Goal: Task Accomplishment & Management: Use online tool/utility

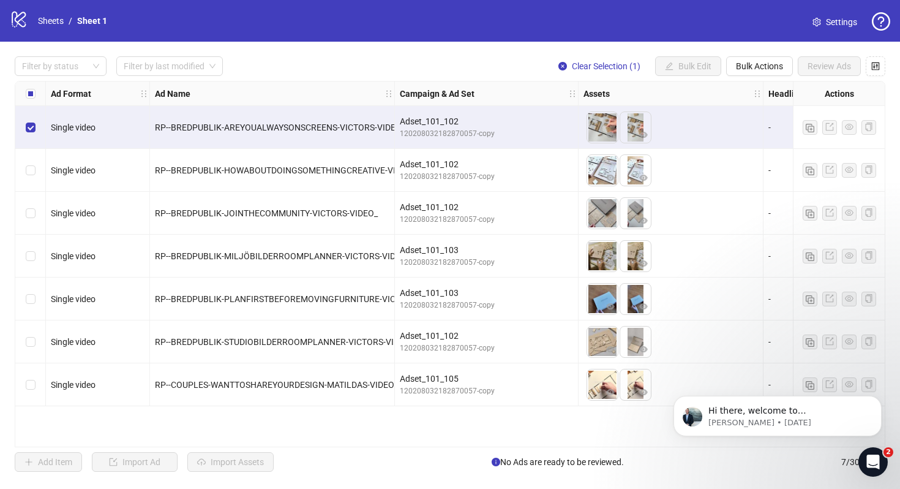
click at [29, 163] on div "Select row 2" at bounding box center [30, 170] width 31 height 43
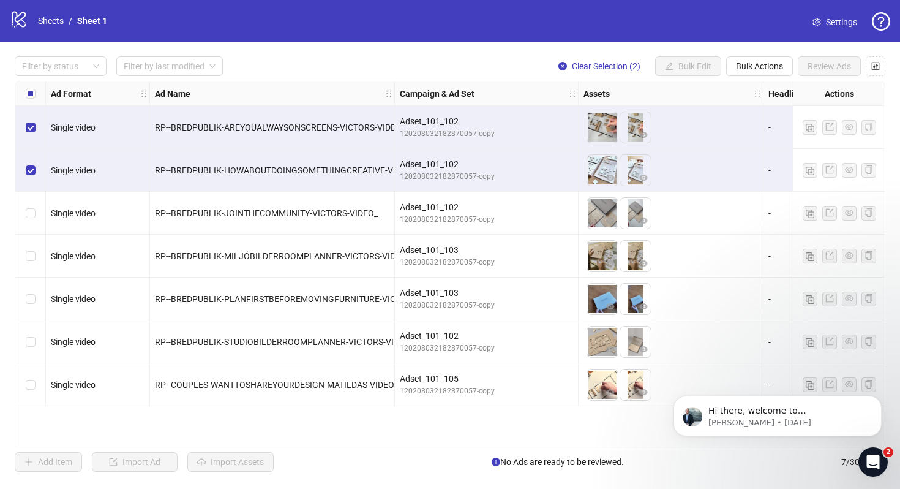
click at [29, 188] on div "Select row 2" at bounding box center [30, 170] width 31 height 43
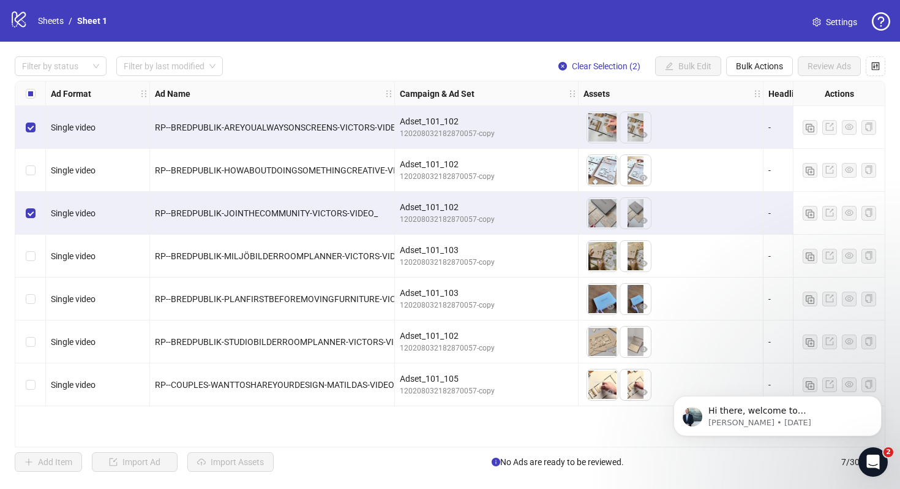
click at [33, 160] on div "Select row 2" at bounding box center [30, 170] width 31 height 43
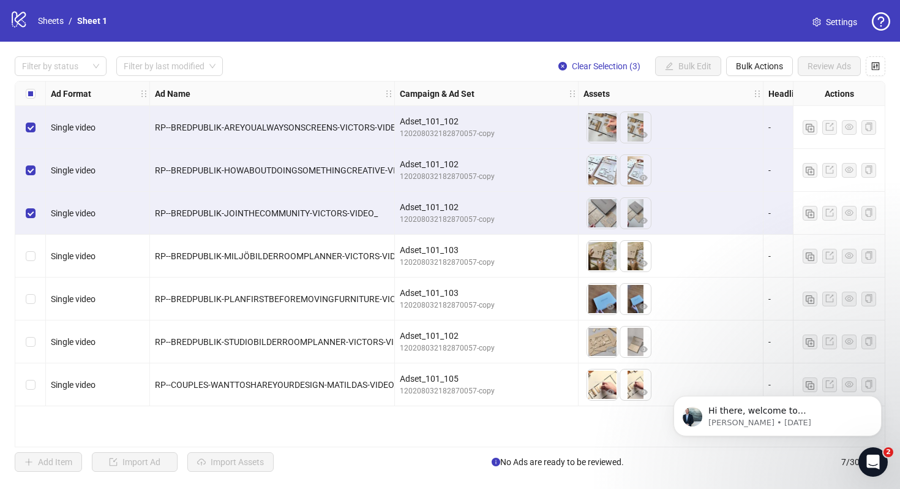
click at [279, 119] on div "RP--BREDPUBLIK-AREYOUALWAYSONSCREENS-VICTORS-VIDEO_" at bounding box center [272, 127] width 245 height 43
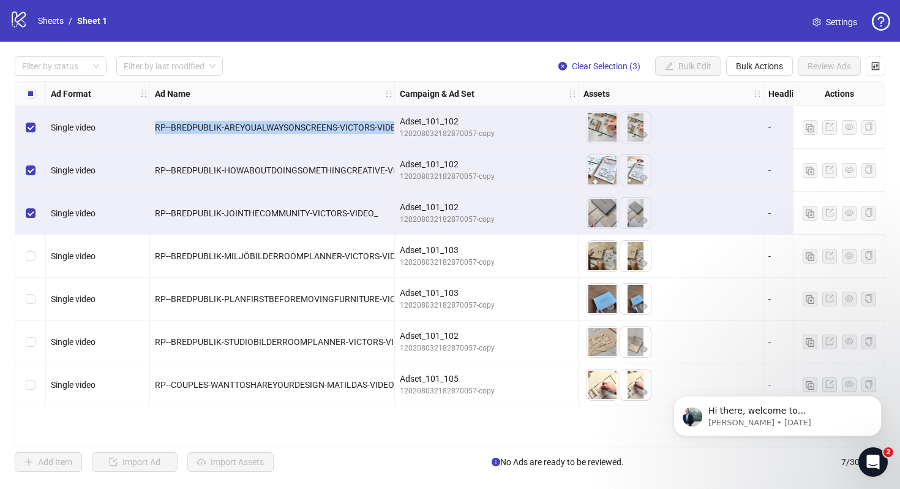
click at [279, 119] on div "RP--BREDPUBLIK-AREYOUALWAYSONSCREENS-VICTORS-VIDEO_" at bounding box center [272, 127] width 245 height 43
click at [279, 130] on span "RP--BREDPUBLIK-AREYOUALWAYSONSCREENS-VICTORS-VIDEO_" at bounding box center [280, 127] width 250 height 10
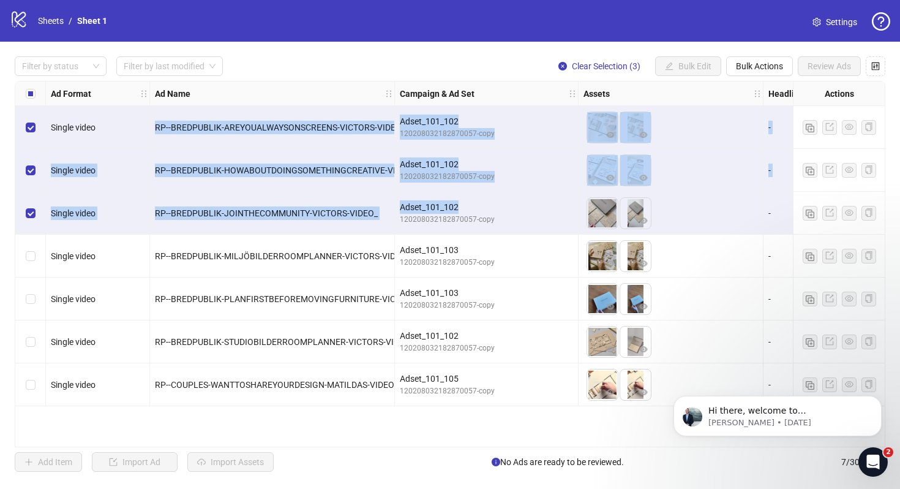
drag, startPoint x: 387, startPoint y: 113, endPoint x: 402, endPoint y: 204, distance: 92.5
click at [402, 81] on div "Single video RP--BREDPUBLIK-AREYOUALWAYSONSCREENS-VICTORS-VIDEO_ Adset_101_102 …" at bounding box center [683, 81] width 1336 height 0
click at [402, 204] on div "Adset_101_102" at bounding box center [486, 206] width 173 height 13
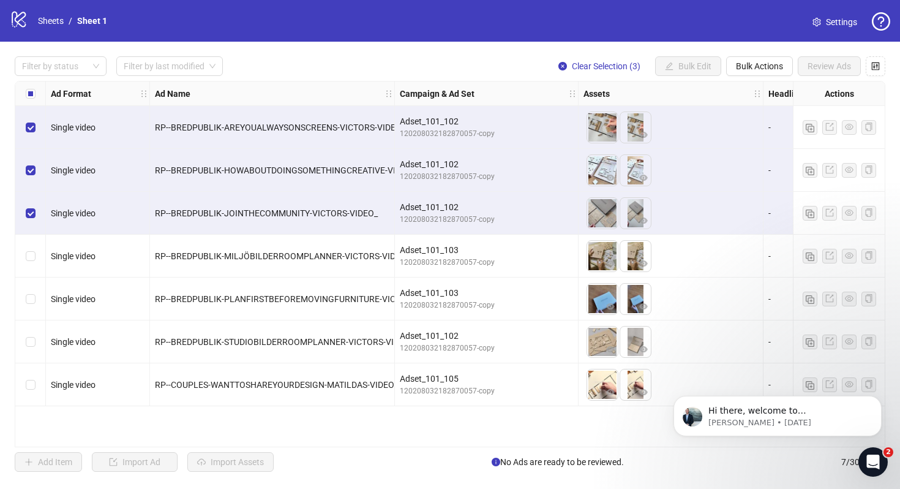
click at [35, 93] on div "Select all rows" at bounding box center [30, 93] width 31 height 24
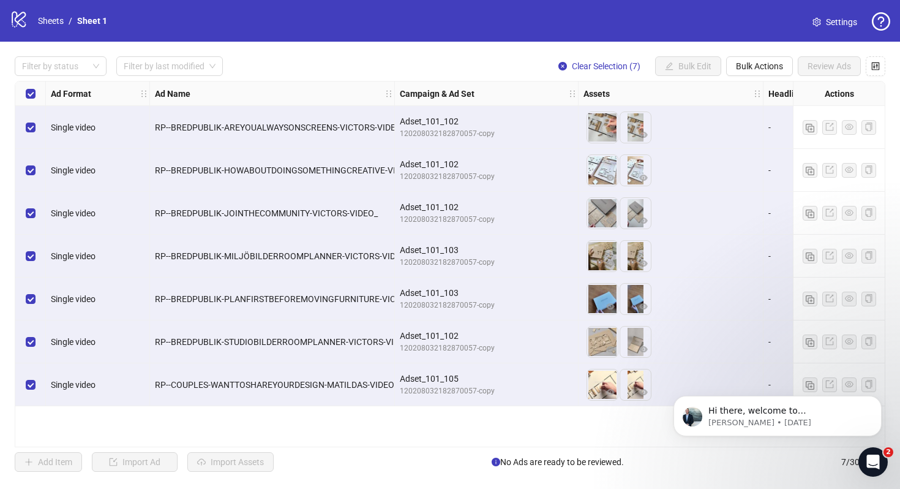
click at [35, 93] on div "Select all rows" at bounding box center [30, 93] width 31 height 24
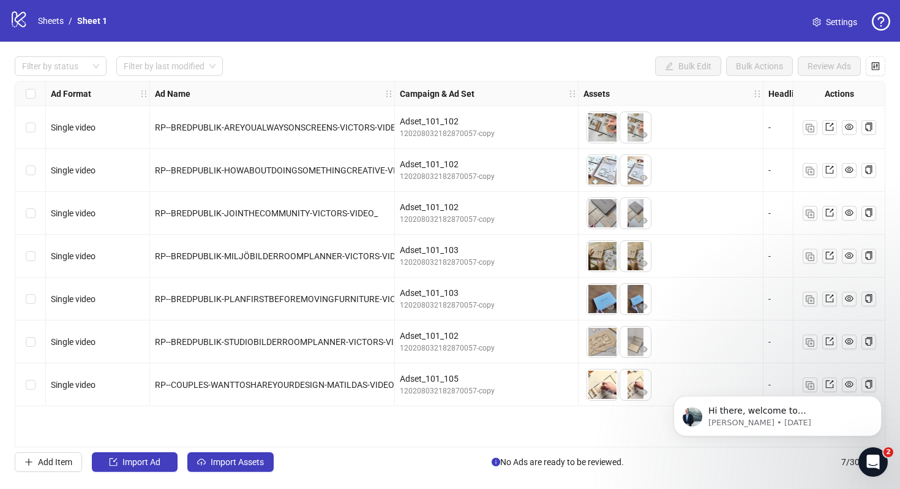
click at [32, 119] on div "Select row 1" at bounding box center [30, 127] width 31 height 43
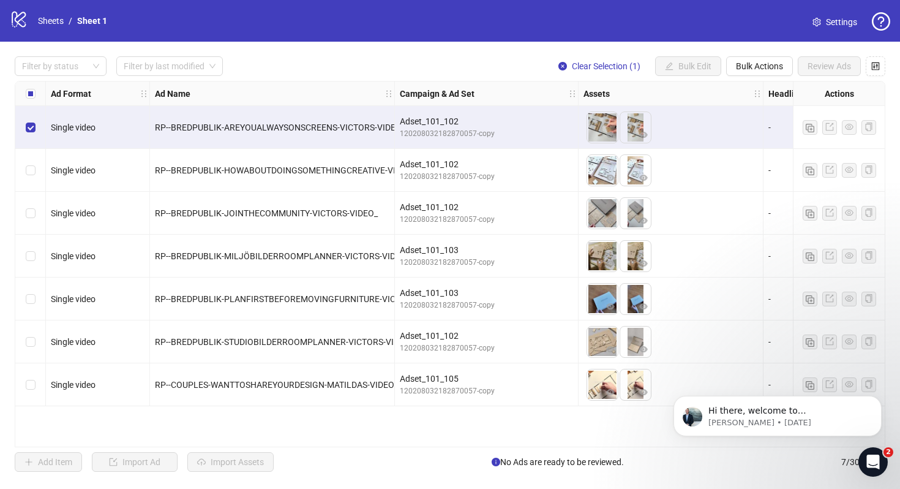
click at [36, 173] on div "Select row 2" at bounding box center [30, 170] width 31 height 43
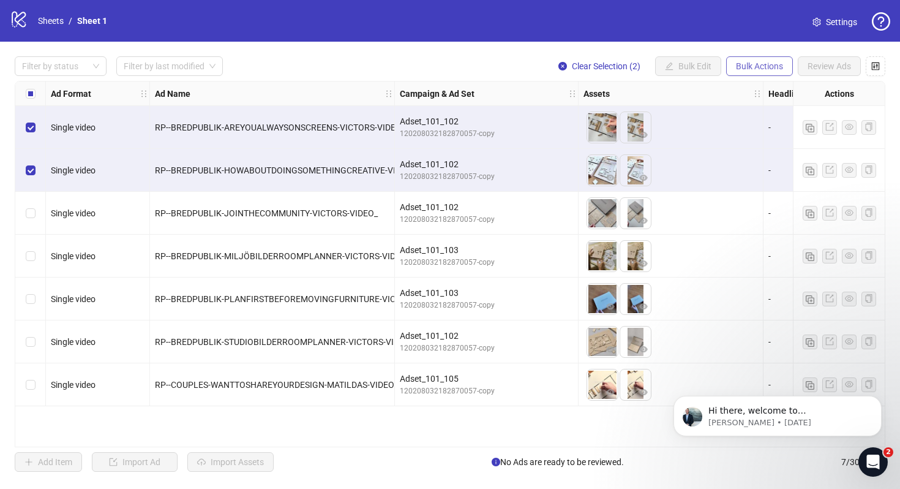
click at [740, 57] on button "Bulk Actions" at bounding box center [759, 66] width 67 height 20
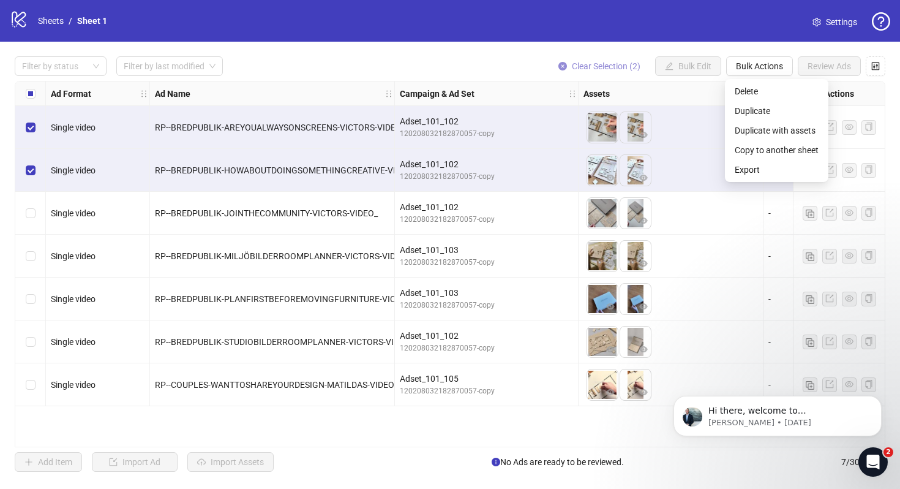
click at [558, 68] on icon "close-circle" at bounding box center [562, 66] width 9 height 9
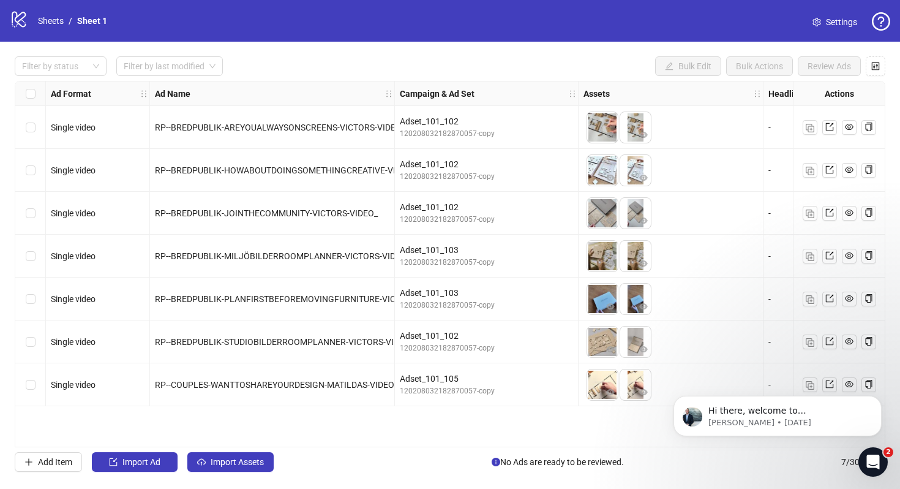
click at [195, 121] on div "RP--BREDPUBLIK-AREYOUALWAYSONSCREENS-VICTORS-VIDEO_" at bounding box center [272, 127] width 234 height 13
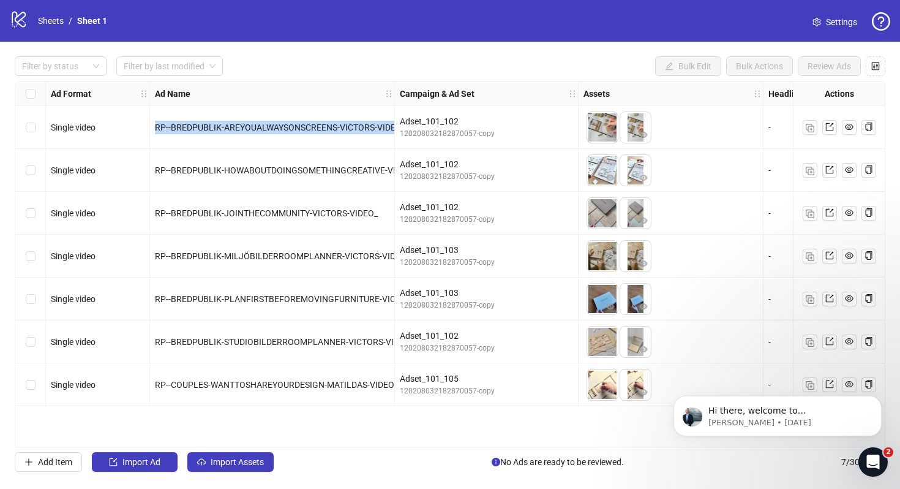
click at [195, 121] on div "RP--BREDPUBLIK-AREYOUALWAYSONSCREENS-VICTORS-VIDEO_" at bounding box center [272, 127] width 234 height 13
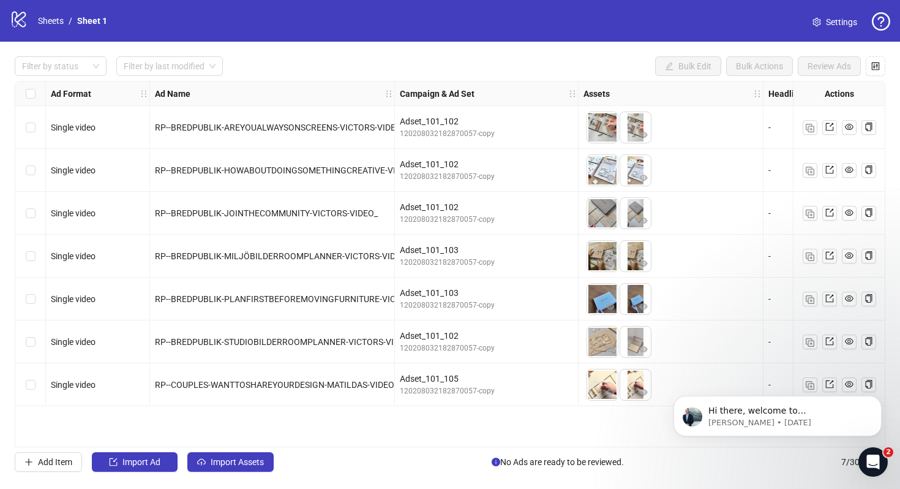
click at [107, 140] on div "Single video" at bounding box center [98, 127] width 104 height 43
click at [101, 122] on div "Single video" at bounding box center [98, 127] width 94 height 13
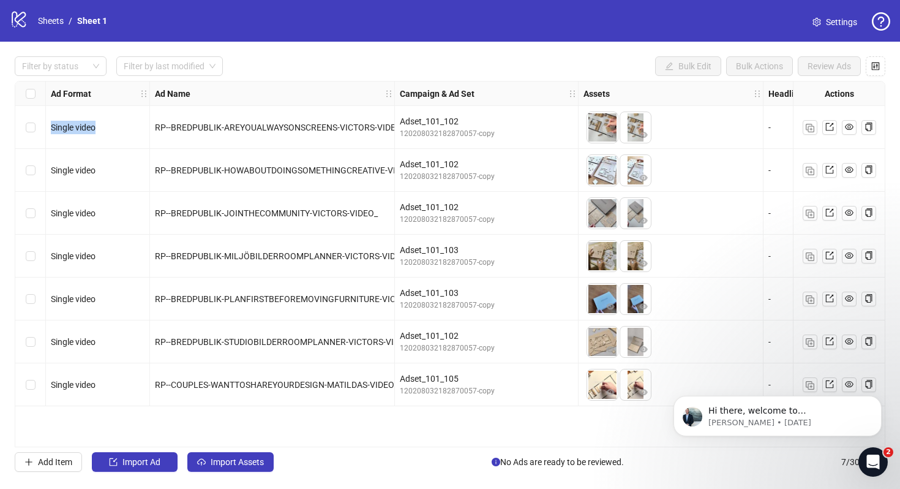
click at [101, 122] on div "Single video" at bounding box center [98, 127] width 94 height 13
click at [254, 126] on span "RP--BREDPUBLIK-AREYOUALWAYSONSCREENS-VICTORS-VIDEO_" at bounding box center [280, 127] width 250 height 10
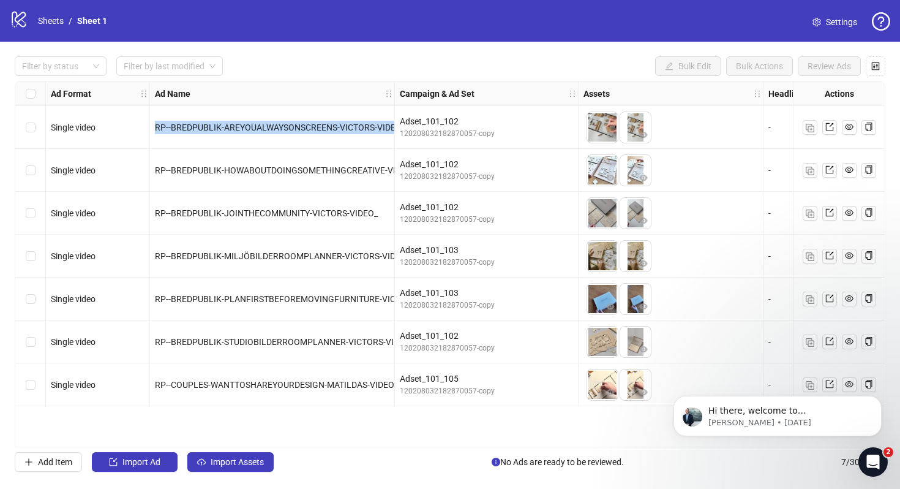
click at [254, 126] on span "RP--BREDPUBLIK-AREYOUALWAYSONSCREENS-VICTORS-VIDEO_" at bounding box center [280, 127] width 250 height 10
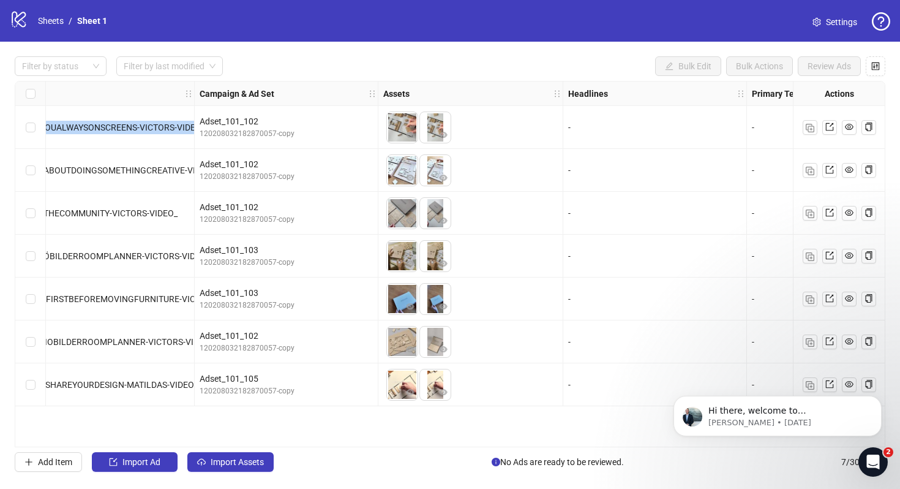
scroll to position [0, 217]
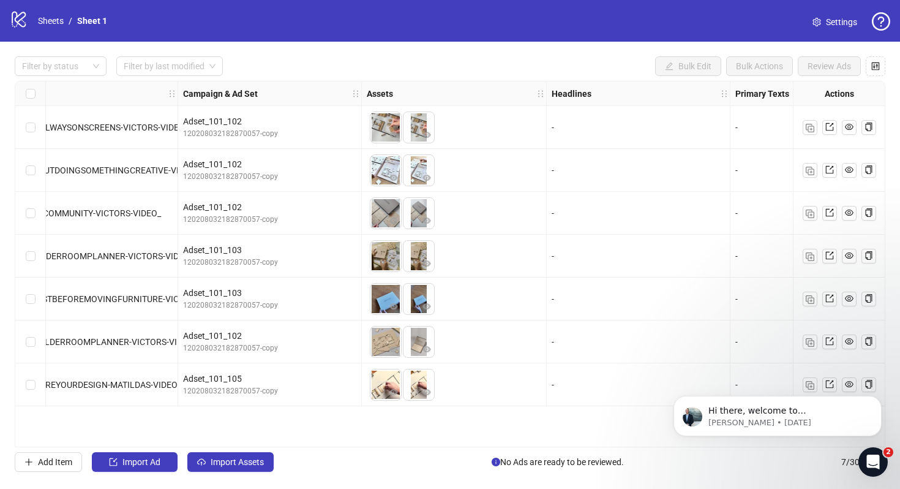
click at [254, 126] on div "Adset_101_102" at bounding box center [269, 120] width 173 height 13
click at [225, 116] on div "Adset_101_102" at bounding box center [269, 120] width 173 height 13
click at [363, 131] on div "To pick up a draggable item, press the space bar. While dragging, use the arrow…" at bounding box center [454, 127] width 185 height 43
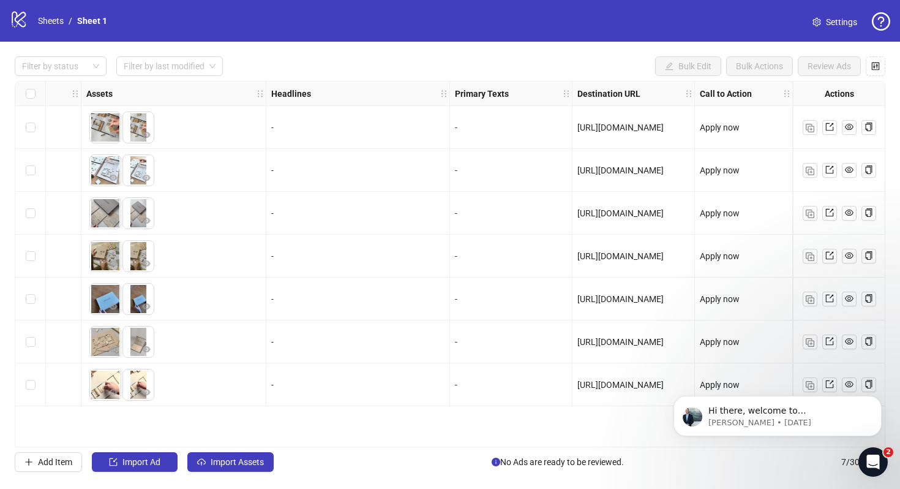
scroll to position [0, 0]
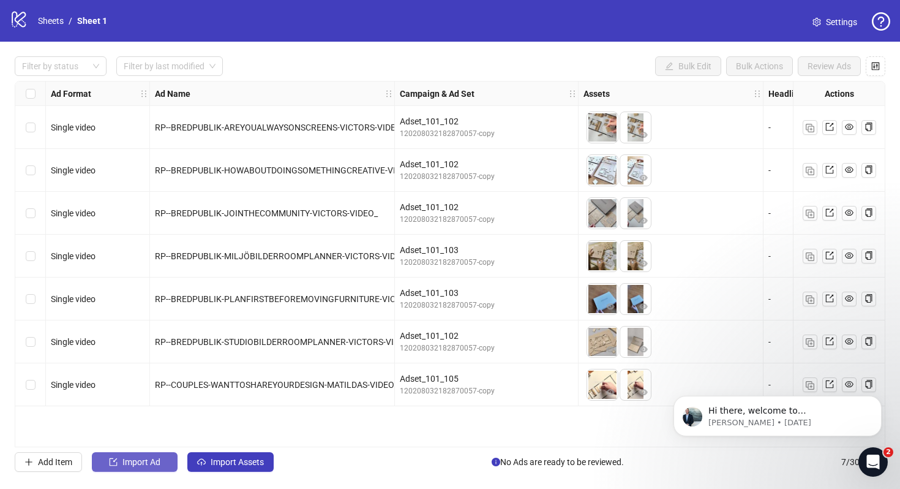
click at [117, 463] on icon "import" at bounding box center [113, 461] width 9 height 9
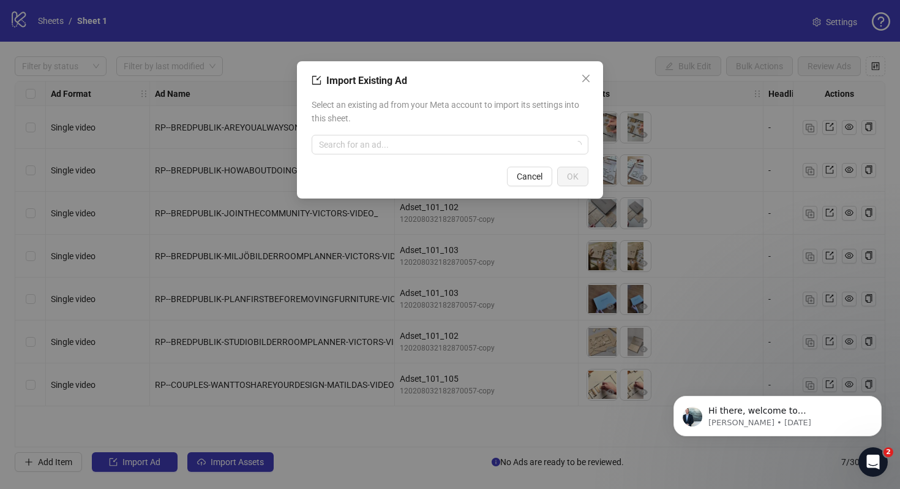
click at [235, 336] on div "Import Existing Ad Select an existing ad from your Meta account to import its s…" at bounding box center [450, 244] width 900 height 489
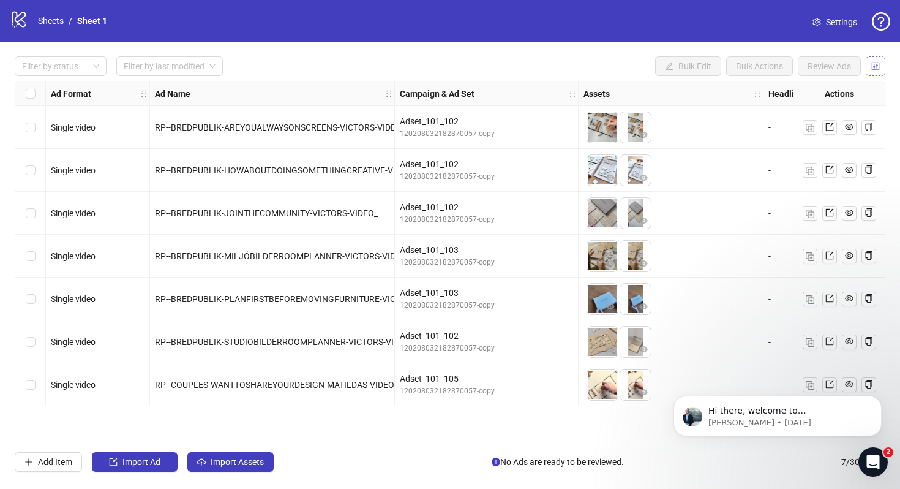
click at [872, 66] on icon "control" at bounding box center [875, 66] width 9 height 9
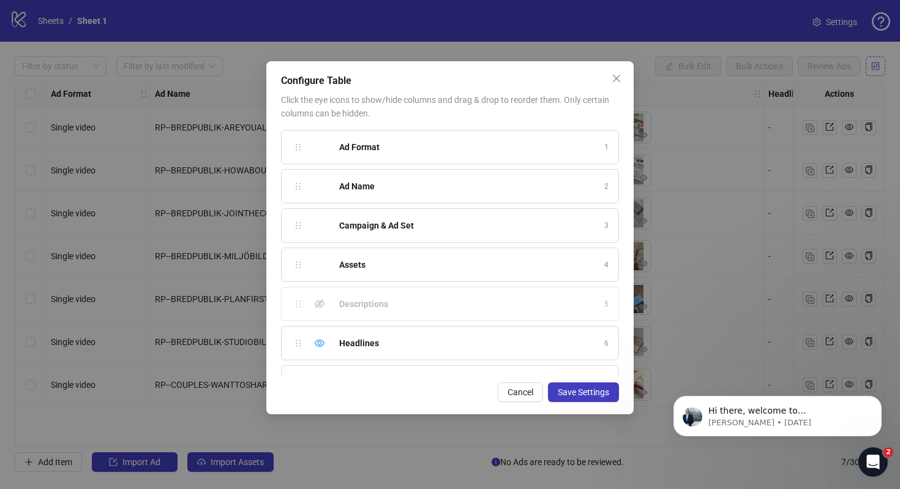
click at [872, 66] on div "Configure Table Click the eye icons to show/hide columns and drag & drop to reo…" at bounding box center [450, 244] width 900 height 489
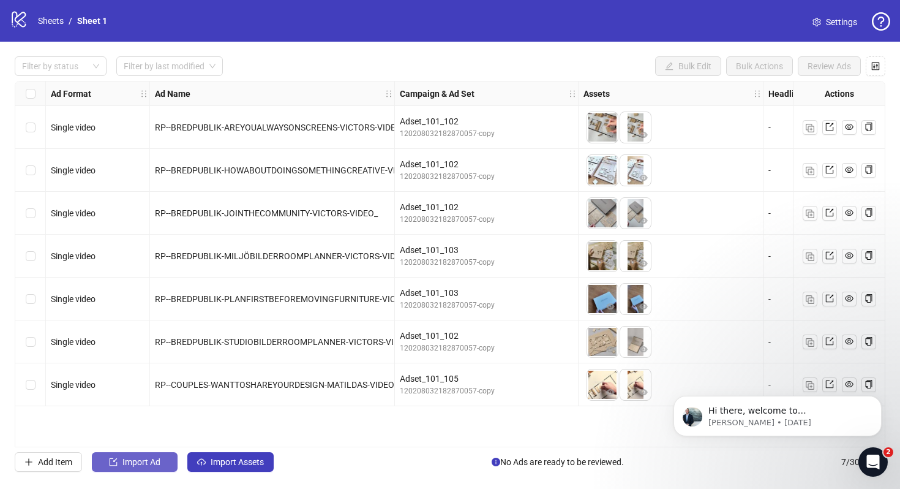
click at [150, 459] on span "Import Ad" at bounding box center [141, 462] width 38 height 10
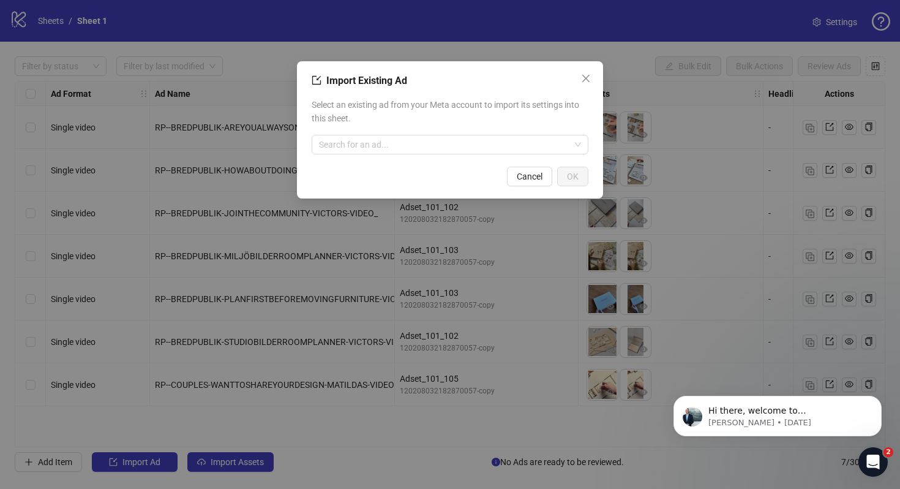
click at [231, 482] on div "Import Existing Ad Select an existing ad from your Meta account to import its s…" at bounding box center [450, 244] width 900 height 489
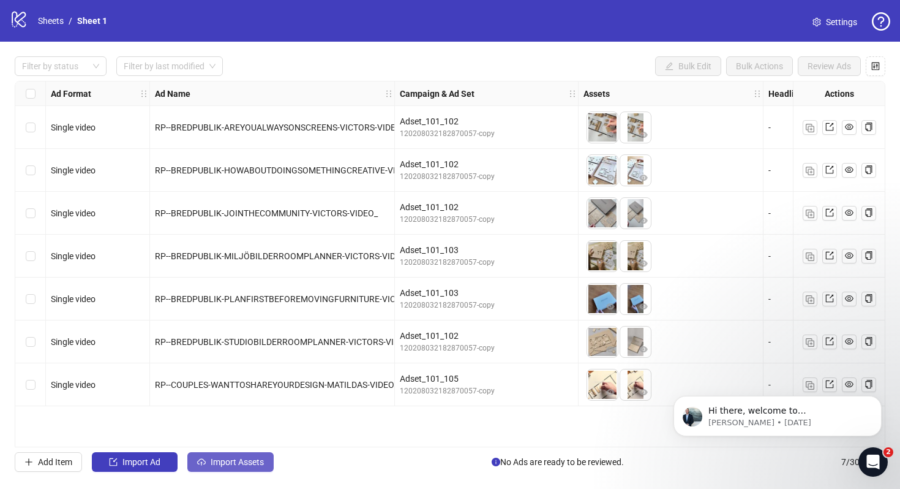
click at [249, 461] on span "Import Assets" at bounding box center [237, 462] width 53 height 10
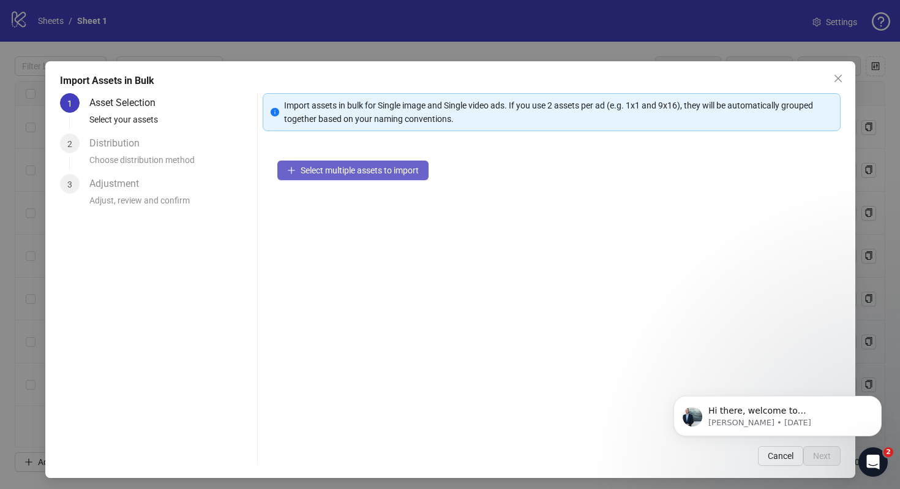
click at [321, 174] on span "Select multiple assets to import" at bounding box center [360, 170] width 118 height 10
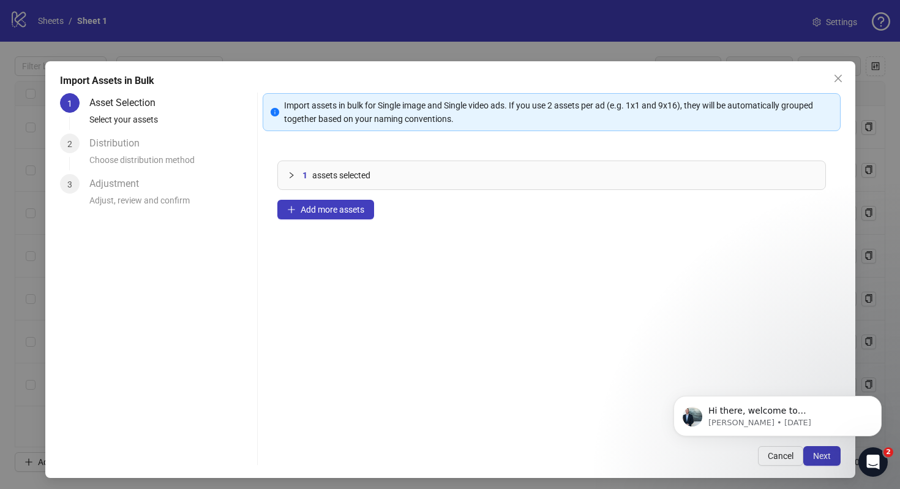
click at [804, 445] on body "Hi there, welcome to [DOMAIN_NAME]. I'll reach out via e-mail separately, but j…" at bounding box center [777, 413] width 235 height 76
click html "Hi there, welcome to [DOMAIN_NAME]. I'll reach out via e-mail separately, but j…"
click at [819, 460] on span "Next" at bounding box center [822, 456] width 18 height 10
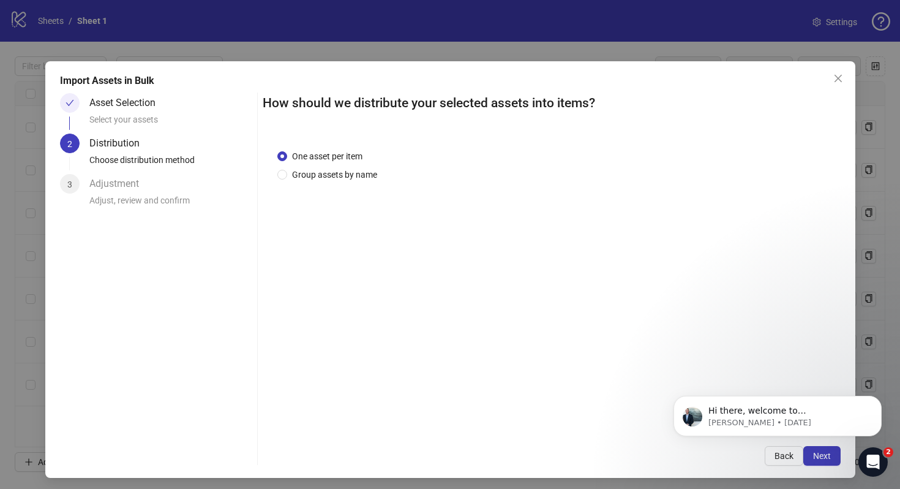
click at [819, 460] on span "Next" at bounding box center [822, 456] width 18 height 10
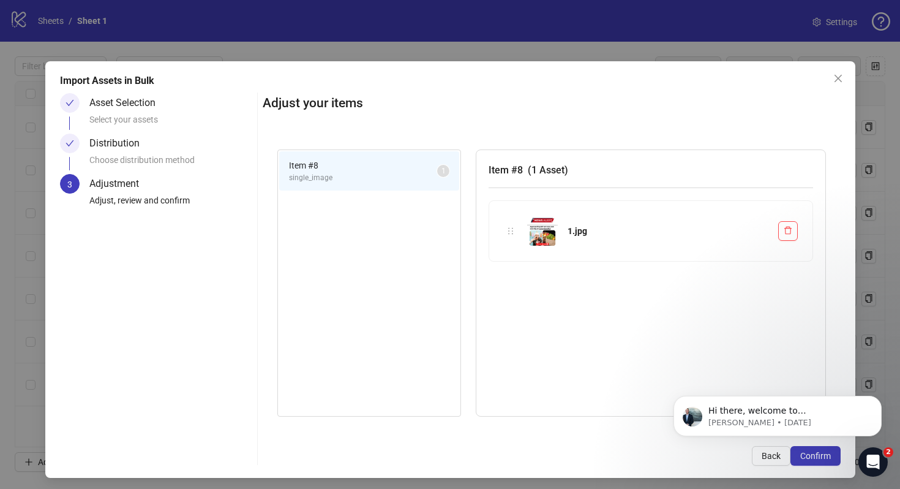
click at [819, 460] on span "Confirm" at bounding box center [815, 456] width 31 height 10
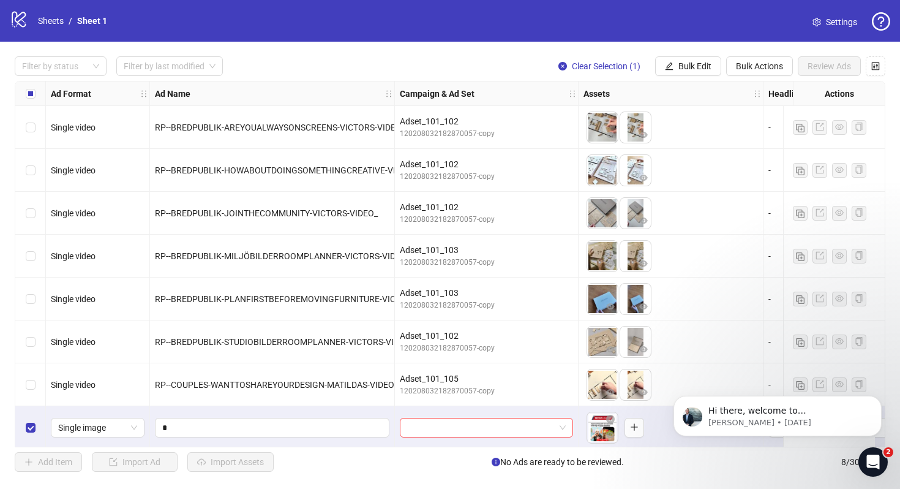
scroll to position [7, 0]
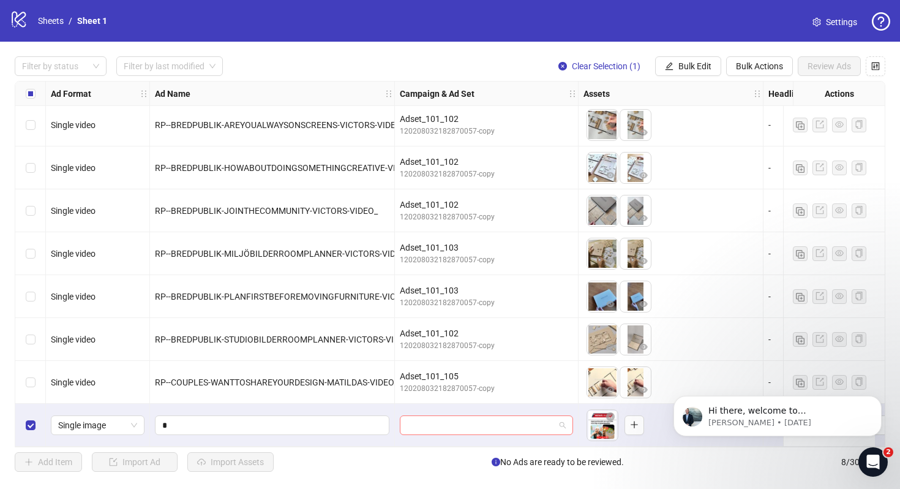
click at [450, 420] on input "search" at bounding box center [481, 425] width 148 height 18
type input "**********"
click at [312, 418] on input "*" at bounding box center [270, 424] width 217 height 13
click at [311, 383] on div "RP--COUPLES-WANTTOSHAREYOURDESIGN-MATILDAS-VIDEO" at bounding box center [272, 381] width 234 height 13
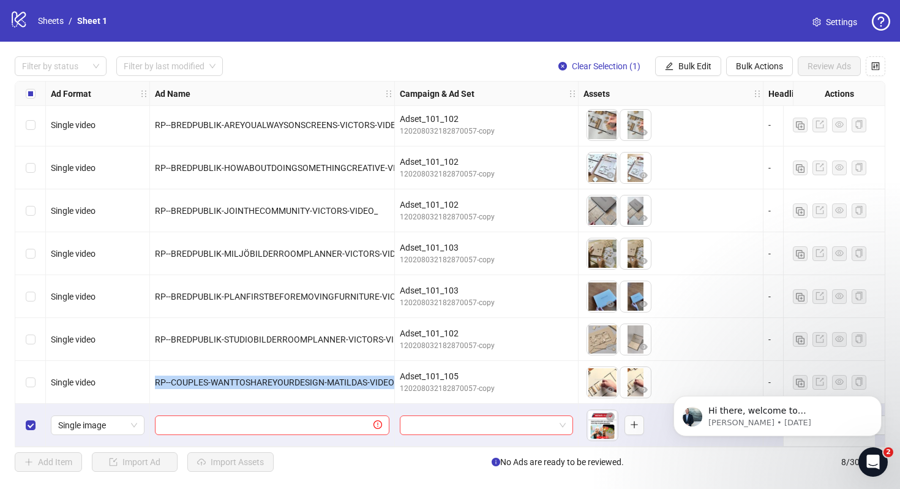
click at [311, 383] on div "RP--COUPLES-WANTTOSHAREYOURDESIGN-MATILDAS-VIDEO" at bounding box center [272, 381] width 234 height 13
copy span "RP--COUPLES-WANTTOSHAREYOURDESIGN-MATILDAS-VIDEO"
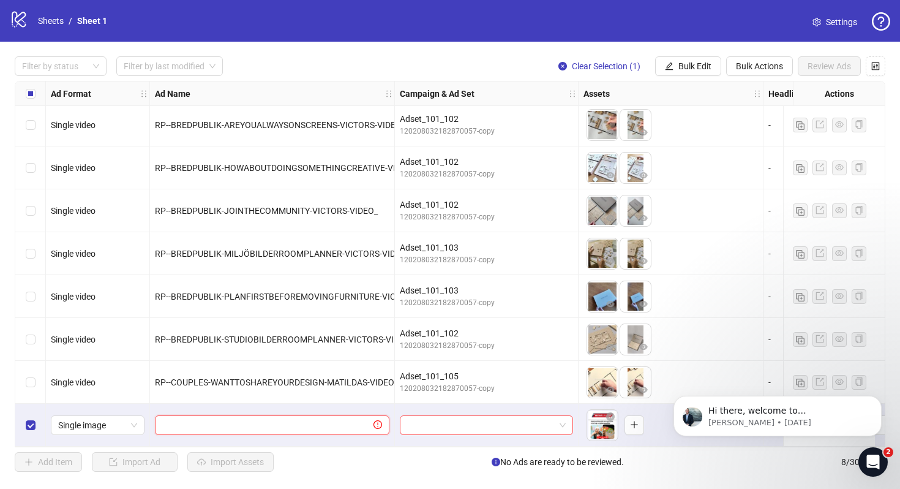
click at [280, 422] on input "text" at bounding box center [266, 424] width 209 height 13
paste input "**********"
type input "**********"
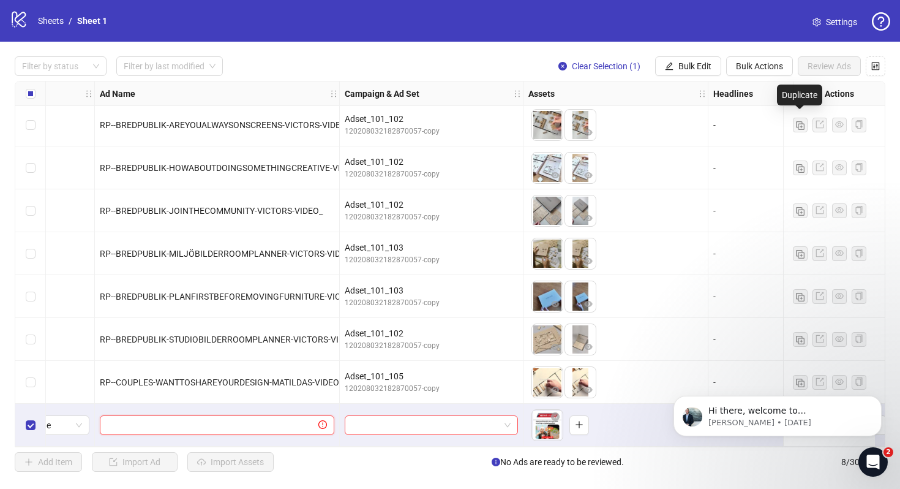
scroll to position [7, 507]
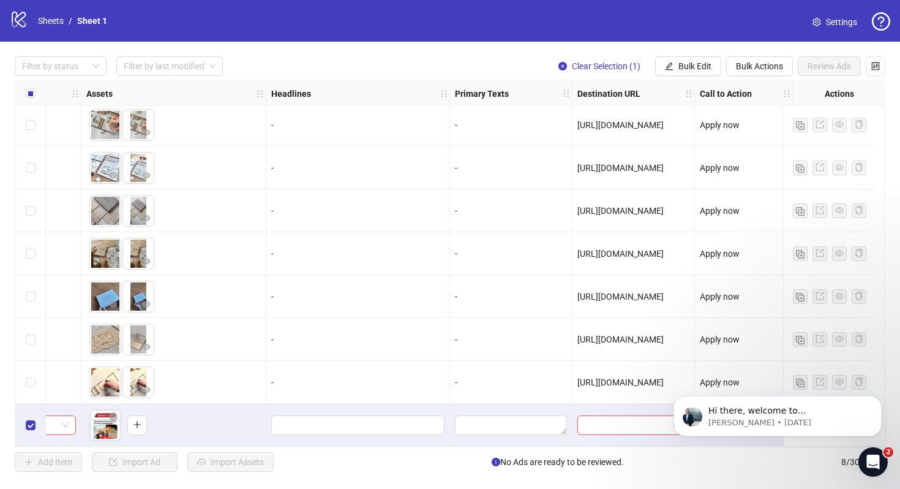
drag, startPoint x: 660, startPoint y: 133, endPoint x: 741, endPoint y: 217, distance: 116.5
click at [741, 79] on div "RP--BREDPUBLIK-AREYOUALWAYSONSCREENS-VICTORS-VIDEO_ Adset_101_102 1202080321828…" at bounding box center [186, 79] width 1336 height 0
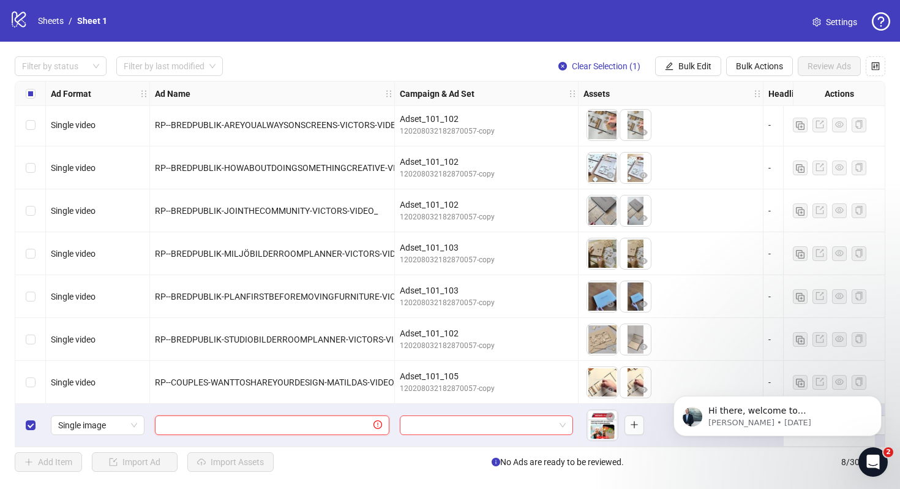
click at [314, 426] on input "text" at bounding box center [266, 424] width 209 height 13
paste input "**********"
type input "**********"
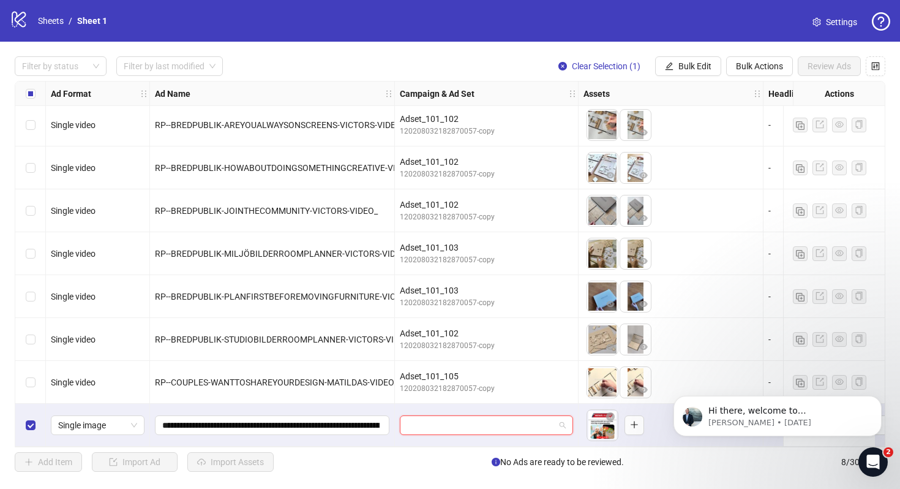
click at [498, 422] on input "search" at bounding box center [481, 425] width 148 height 18
paste input "**********"
type input "**********"
click at [377, 403] on div "**********" at bounding box center [272, 424] width 245 height 43
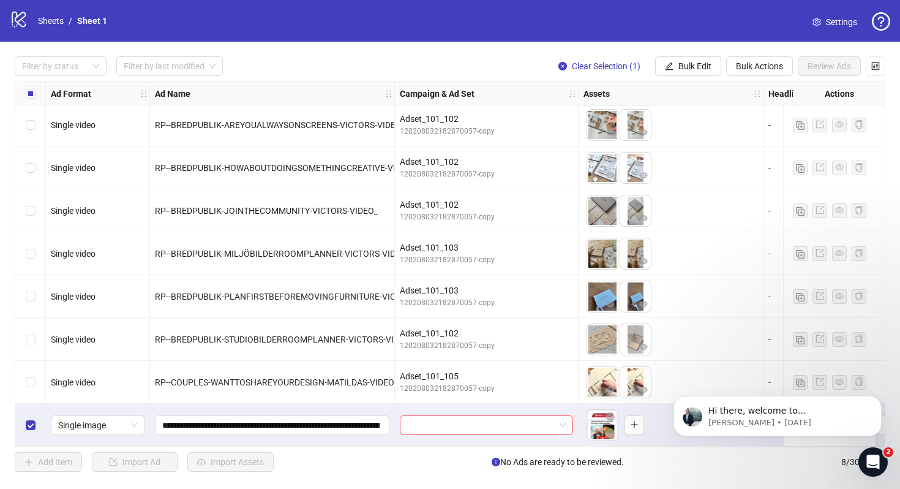
scroll to position [0, 0]
click at [460, 418] on input "search" at bounding box center [481, 425] width 148 height 18
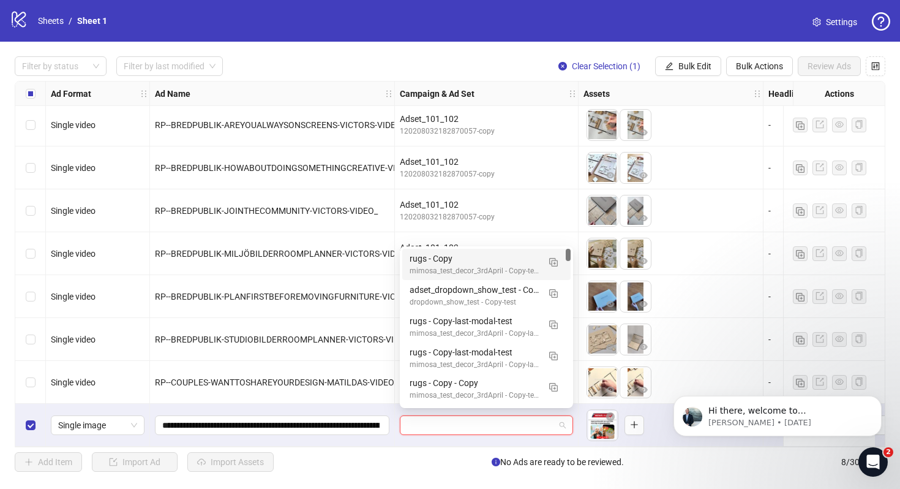
paste input "**********"
type input "**********"
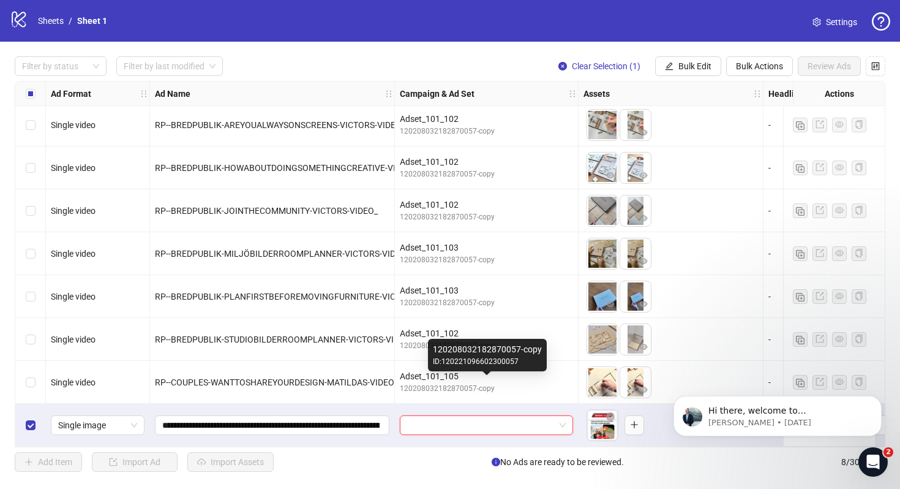
scroll to position [7, 121]
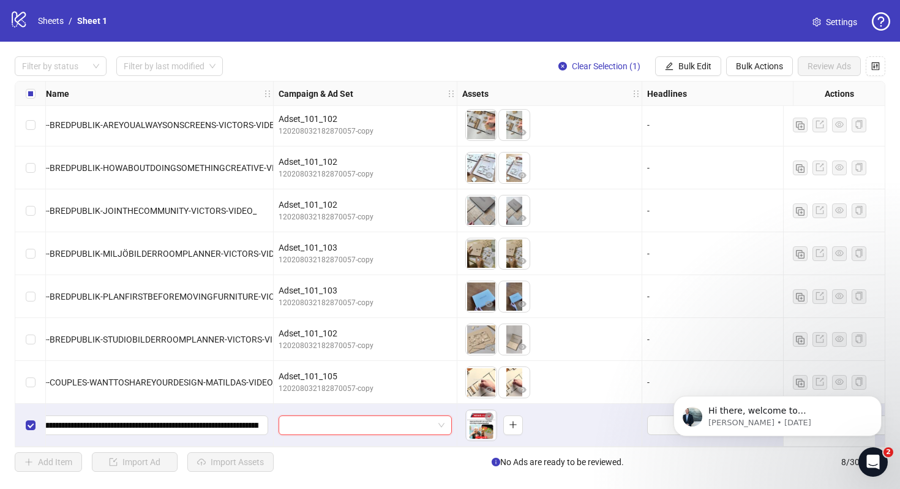
paste input "**********"
type input "**********"
click at [515, 423] on icon "plus" at bounding box center [513, 424] width 9 height 9
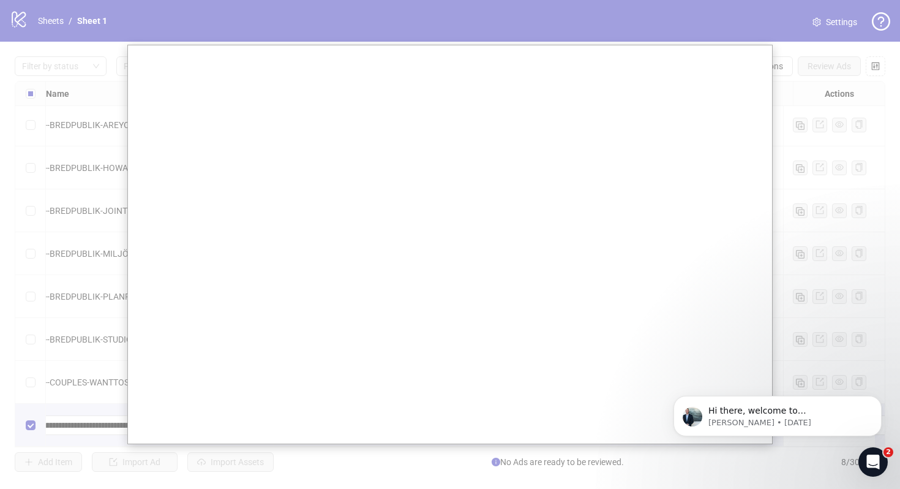
click at [844, 114] on div at bounding box center [450, 244] width 900 height 489
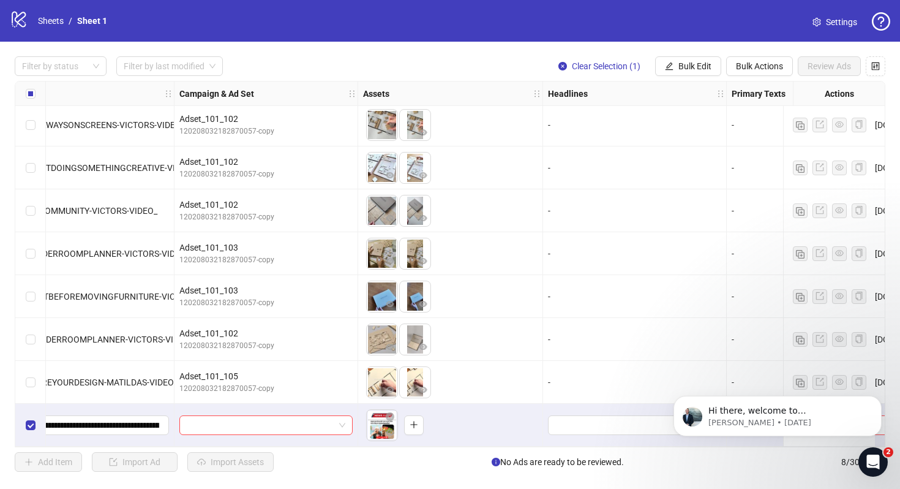
scroll to position [7, 0]
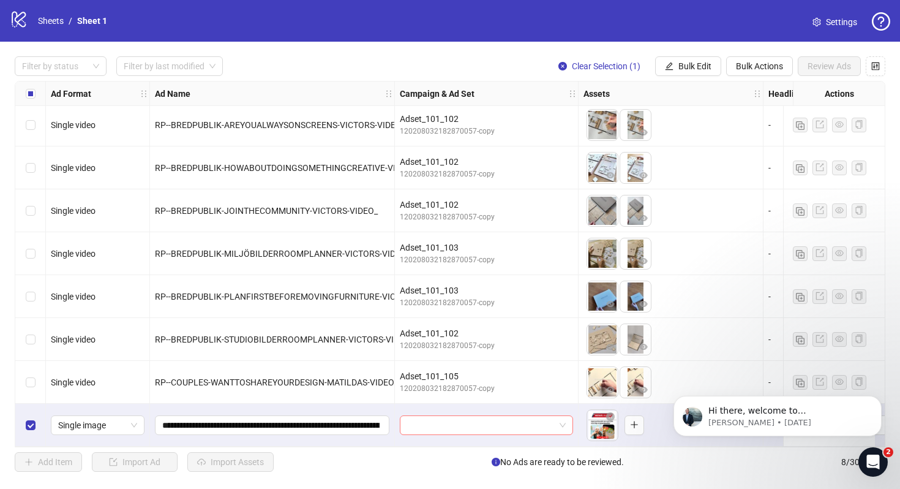
click at [400, 422] on div at bounding box center [486, 425] width 173 height 20
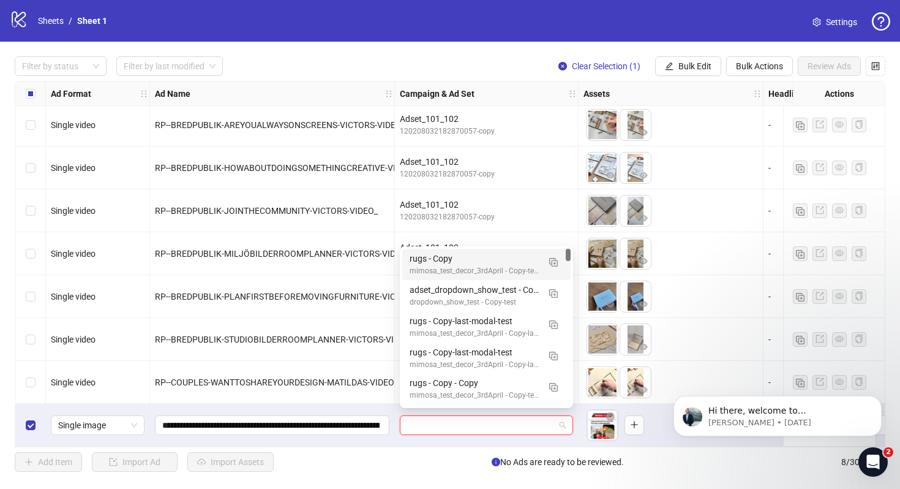
paste input "**********"
type input "**********"
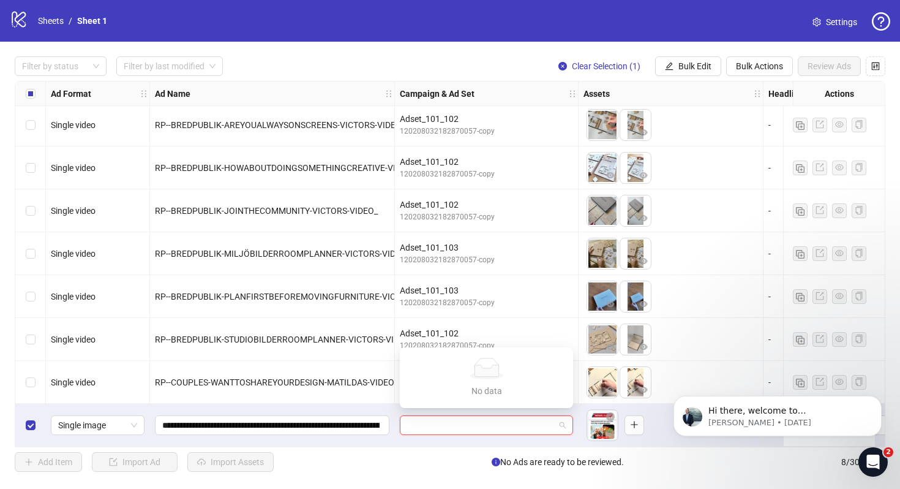
scroll to position [0, 0]
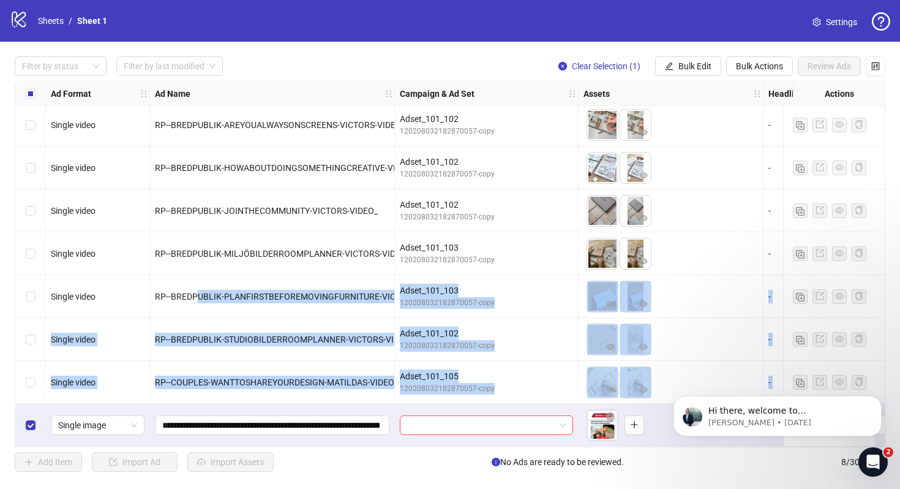
drag, startPoint x: 197, startPoint y: 295, endPoint x: 293, endPoint y: 399, distance: 141.7
click at [293, 79] on div "Single video RP--BREDPUBLIK-AREYOUALWAYSONSCREENS-VICTORS-VIDEO_ Adset_101_102 …" at bounding box center [683, 79] width 1336 height 0
click at [293, 403] on div "**********" at bounding box center [272, 424] width 245 height 43
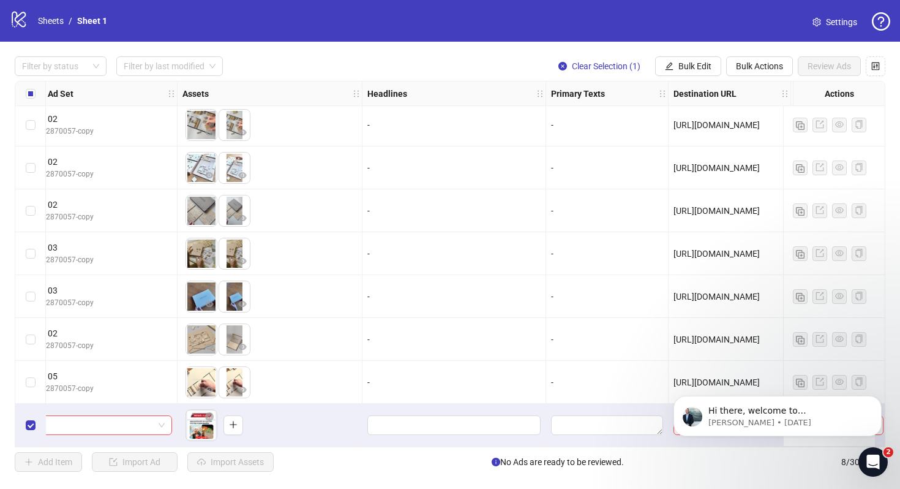
scroll to position [7, 507]
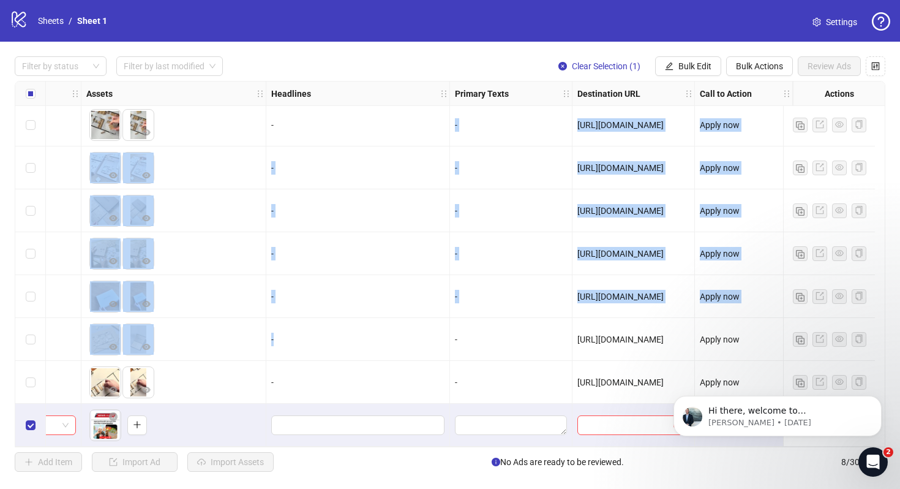
drag, startPoint x: 350, startPoint y: 137, endPoint x: 430, endPoint y: 347, distance: 225.4
click at [430, 79] on div "RP--BREDPUBLIK-AREYOUALWAYSONSCREENS-VICTORS-VIDEO_ Adset_101_102 1202080321828…" at bounding box center [186, 79] width 1336 height 0
click at [430, 347] on div "-" at bounding box center [358, 339] width 184 height 43
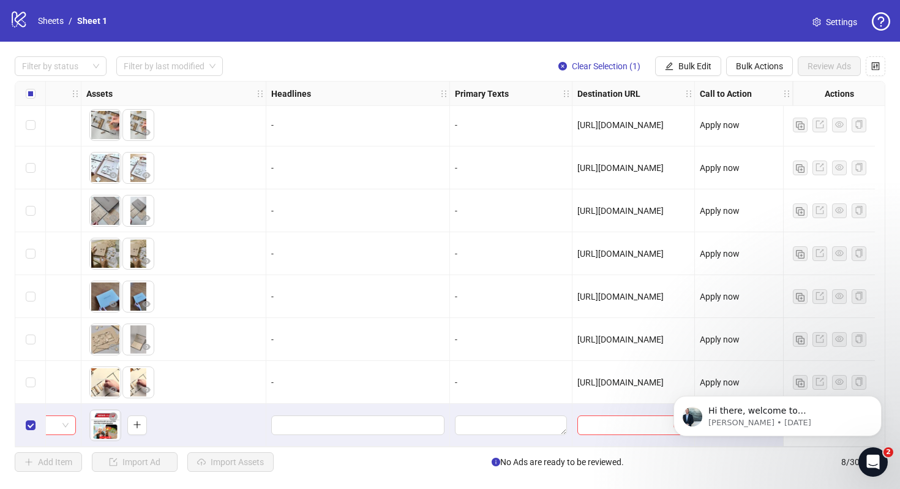
drag, startPoint x: 583, startPoint y: 117, endPoint x: 640, endPoint y: 306, distance: 197.2
click at [640, 79] on div "RP--BREDPUBLIK-AREYOUALWAYSONSCREENS-VICTORS-VIDEO_ Adset_101_102 1202080321828…" at bounding box center [186, 79] width 1336 height 0
click at [640, 306] on div "[URL][DOMAIN_NAME]" at bounding box center [633, 296] width 122 height 43
